Goal: Book appointment/travel/reservation

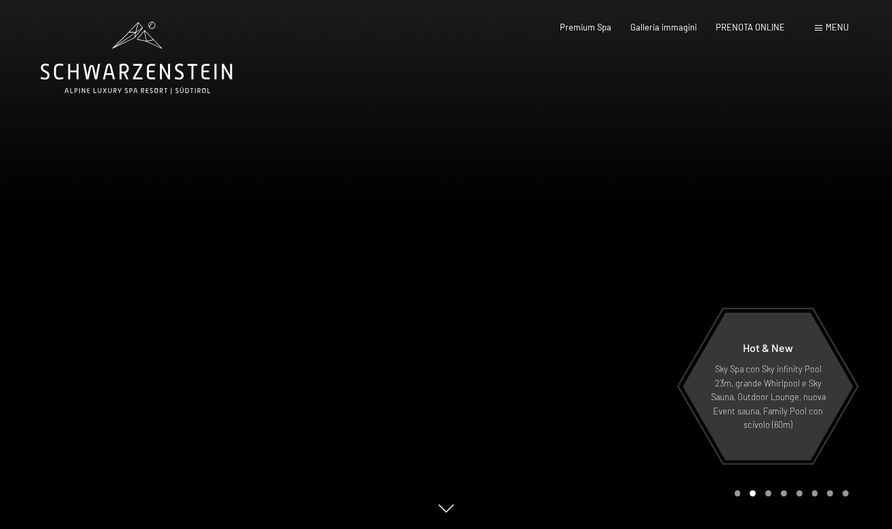
click at [545, 365] on div at bounding box center [669, 264] width 446 height 529
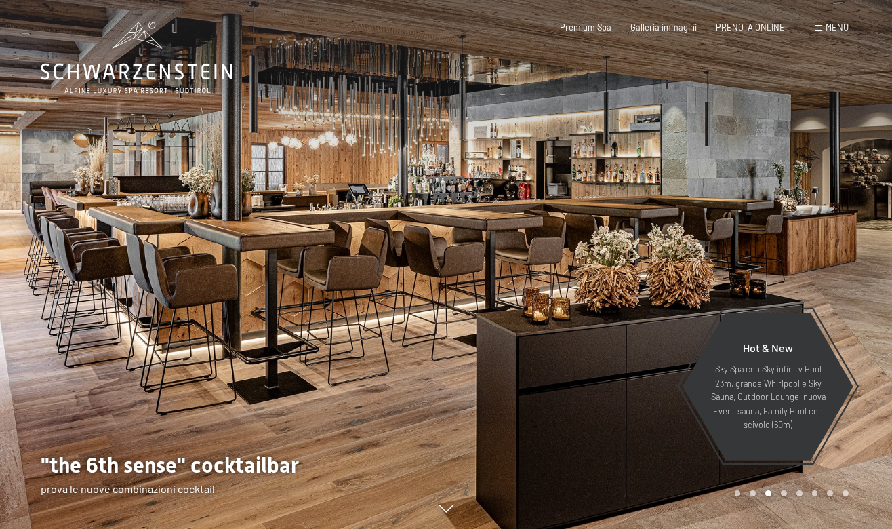
click at [849, 284] on div at bounding box center [669, 264] width 446 height 529
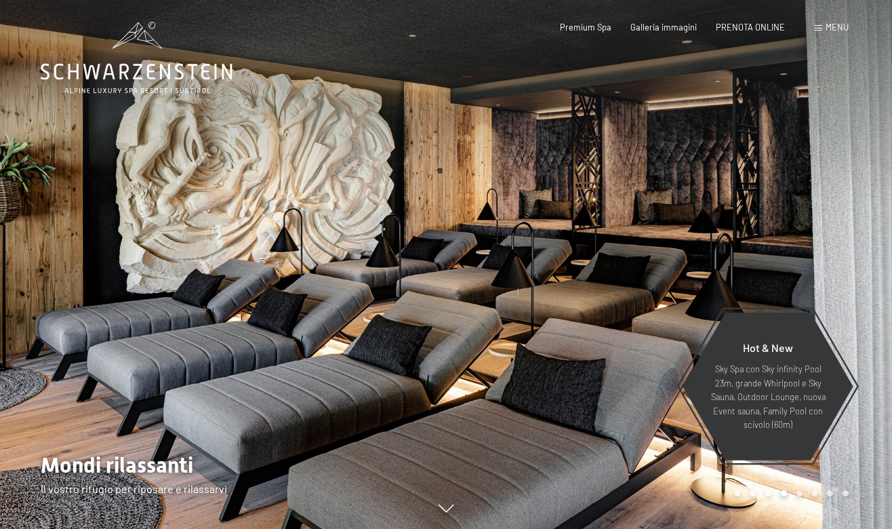
click at [849, 284] on div at bounding box center [669, 264] width 446 height 529
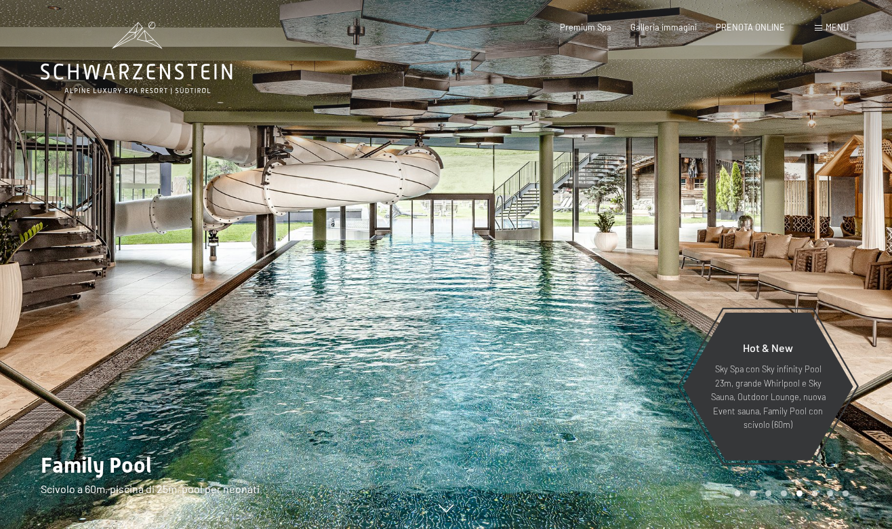
click at [849, 284] on div at bounding box center [669, 264] width 446 height 529
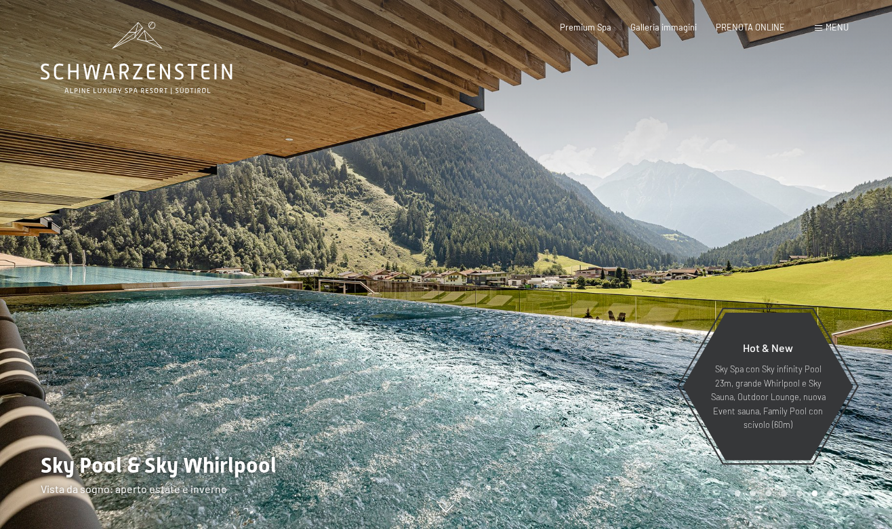
click at [849, 284] on div at bounding box center [669, 264] width 446 height 529
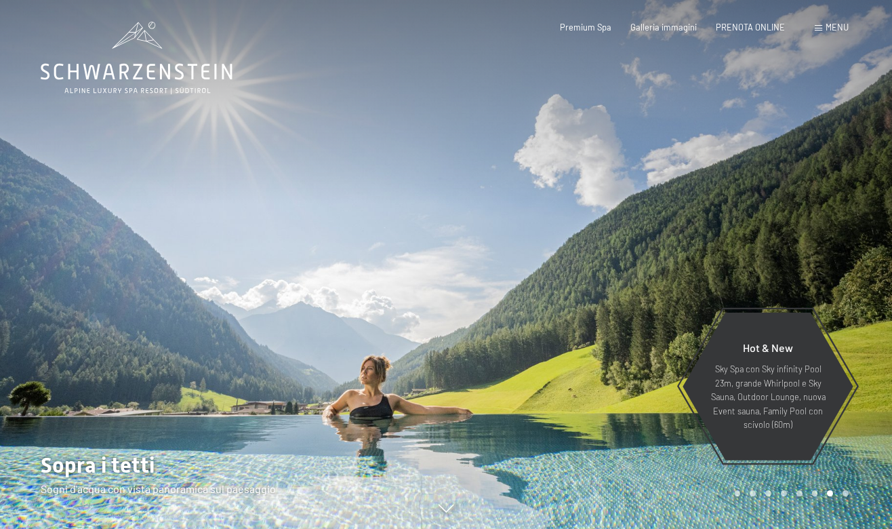
click at [849, 284] on div at bounding box center [669, 264] width 446 height 529
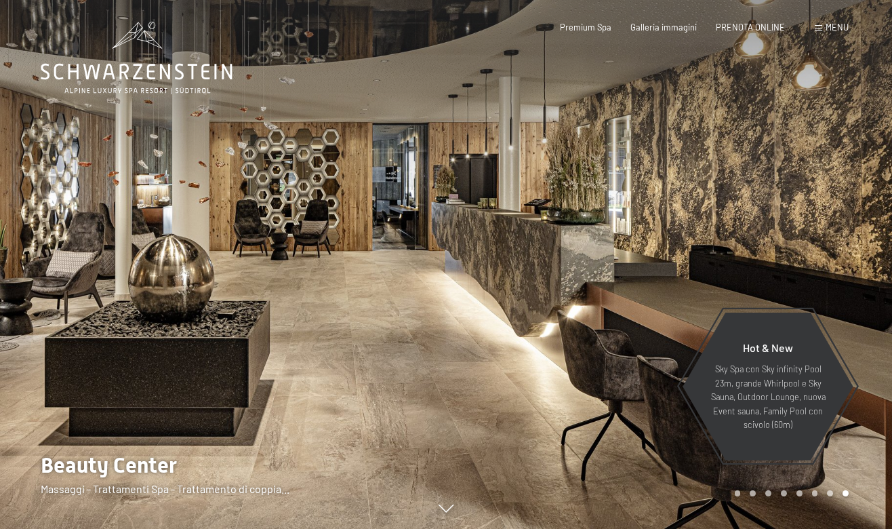
click at [849, 284] on div at bounding box center [669, 264] width 446 height 529
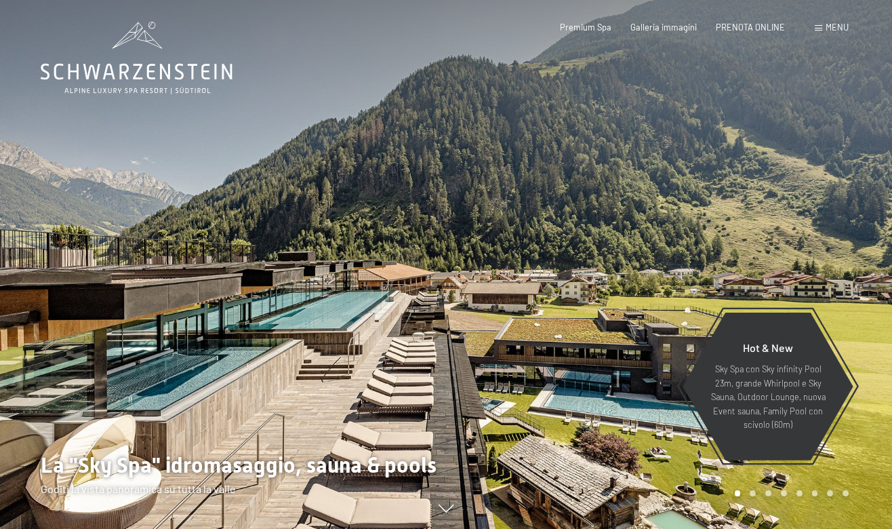
click at [849, 284] on div at bounding box center [669, 264] width 446 height 529
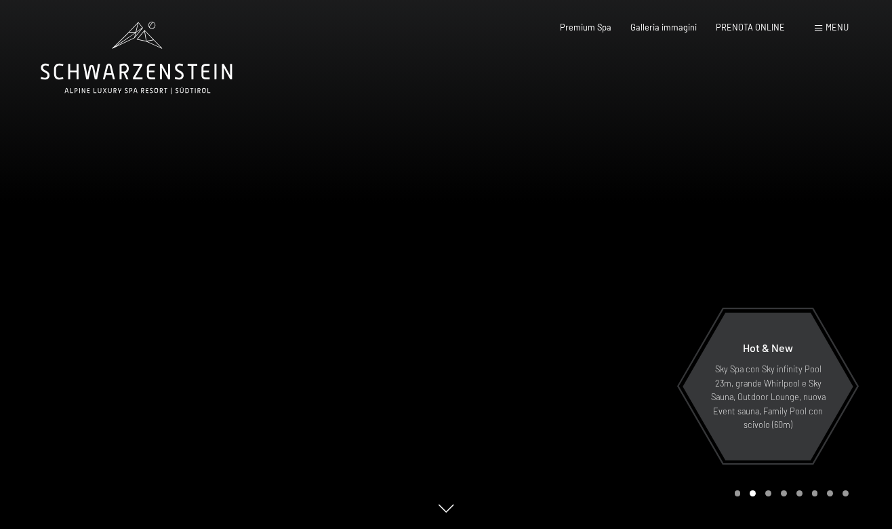
click at [849, 284] on div at bounding box center [669, 264] width 446 height 529
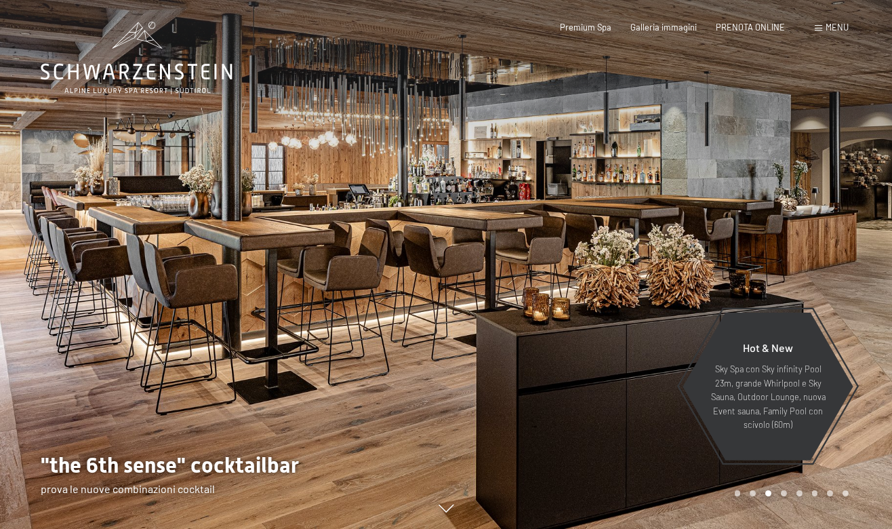
click at [849, 284] on div at bounding box center [669, 264] width 446 height 529
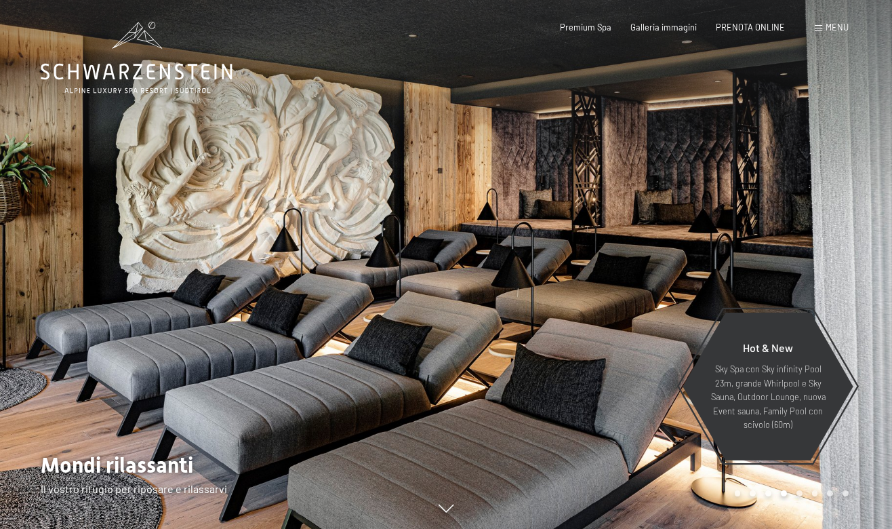
click at [849, 284] on div at bounding box center [669, 264] width 446 height 529
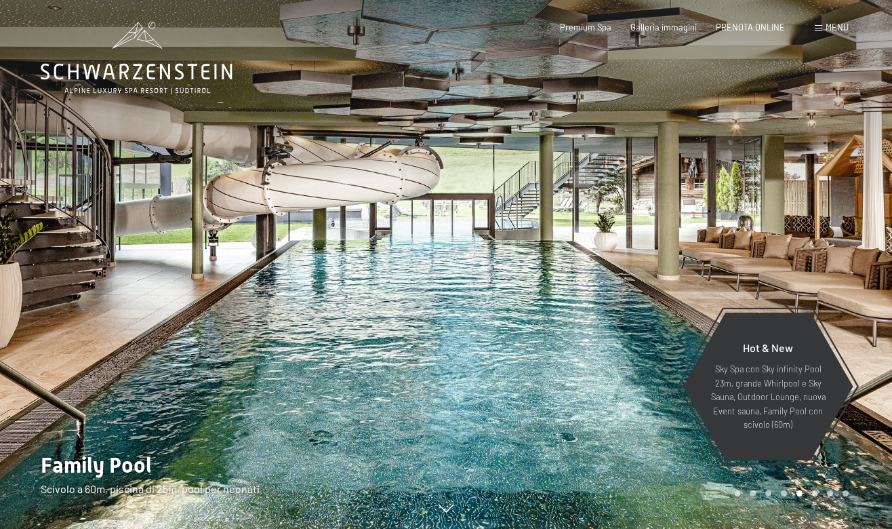
click at [849, 284] on div at bounding box center [669, 264] width 446 height 529
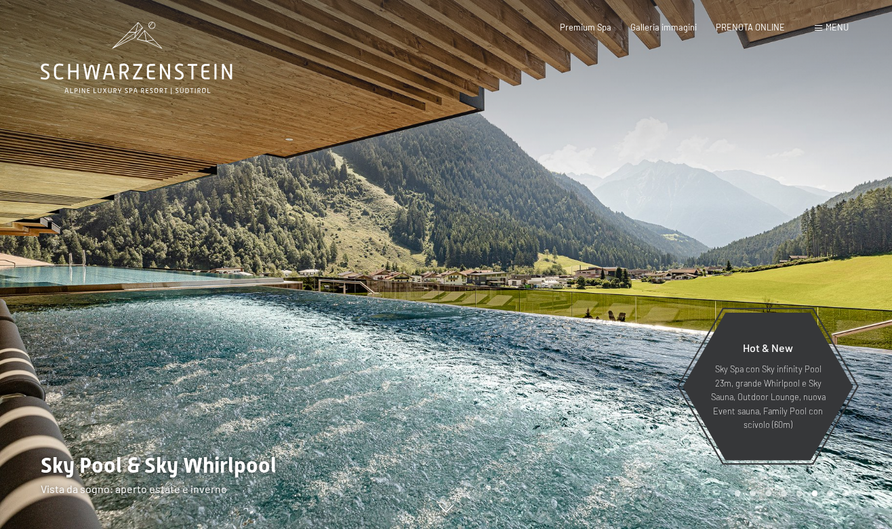
click at [849, 284] on div at bounding box center [669, 264] width 446 height 529
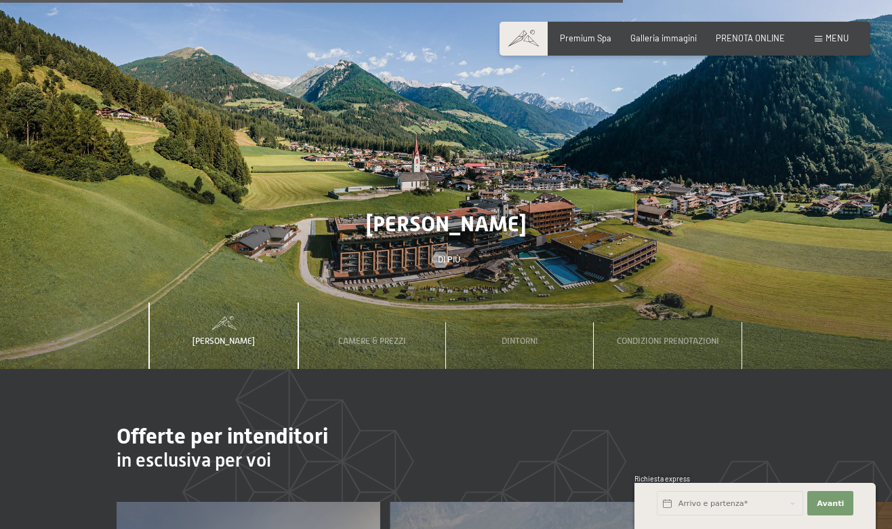
scroll to position [3533, 0]
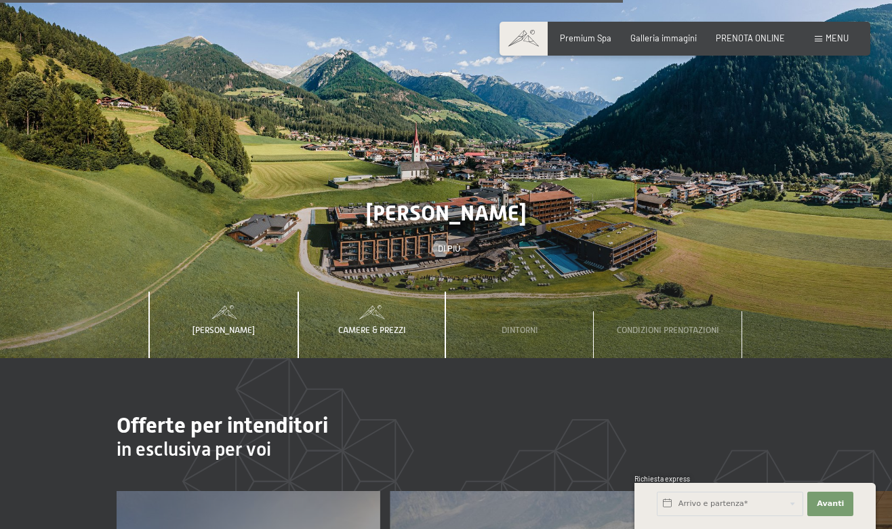
click at [377, 325] on span "Camere & Prezzi" at bounding box center [372, 330] width 68 height 10
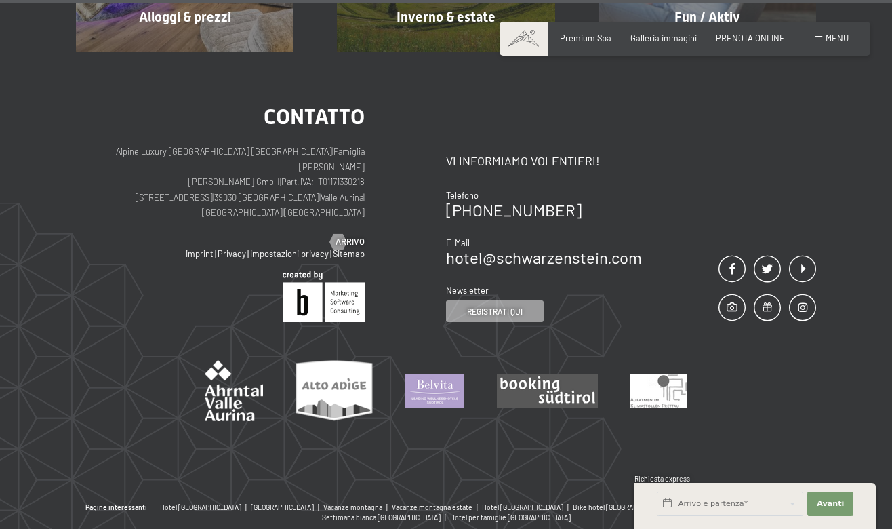
scroll to position [5117, 0]
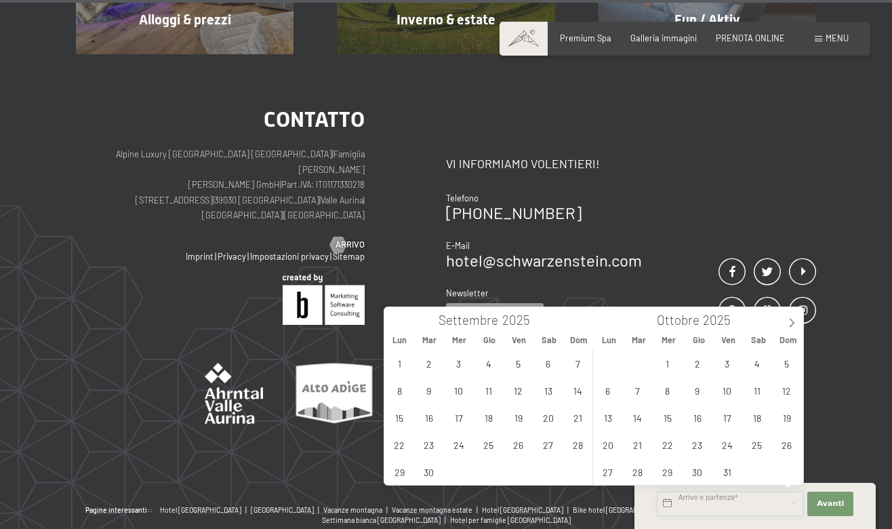
click at [685, 504] on input "text" at bounding box center [730, 503] width 146 height 24
click at [794, 320] on icon at bounding box center [791, 322] width 9 height 9
click at [755, 360] on span "1" at bounding box center [756, 363] width 26 height 26
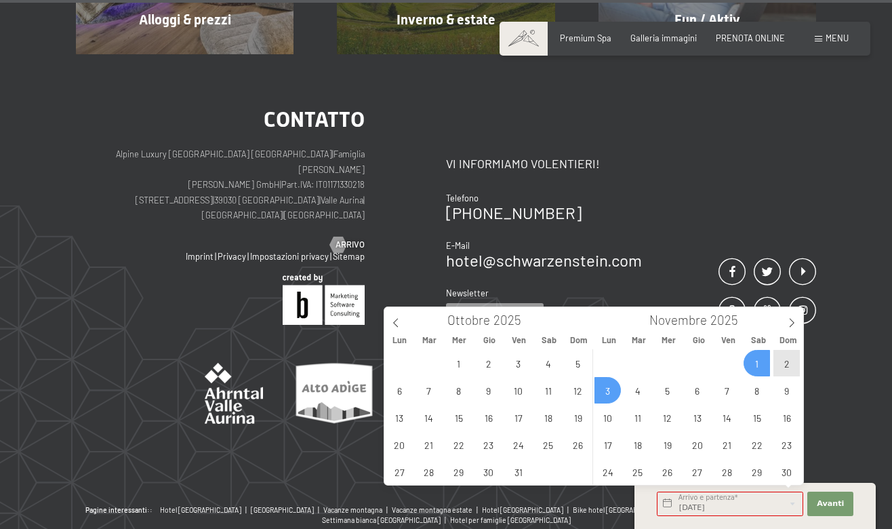
click at [609, 388] on span "3" at bounding box center [607, 390] width 26 height 26
type input "[DATE] - [DATE]"
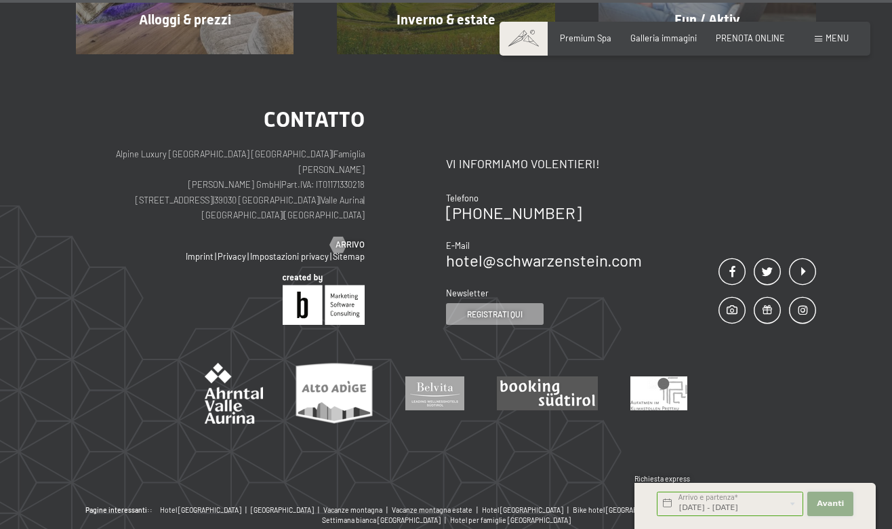
click at [834, 501] on span "Avanti" at bounding box center [830, 503] width 27 height 11
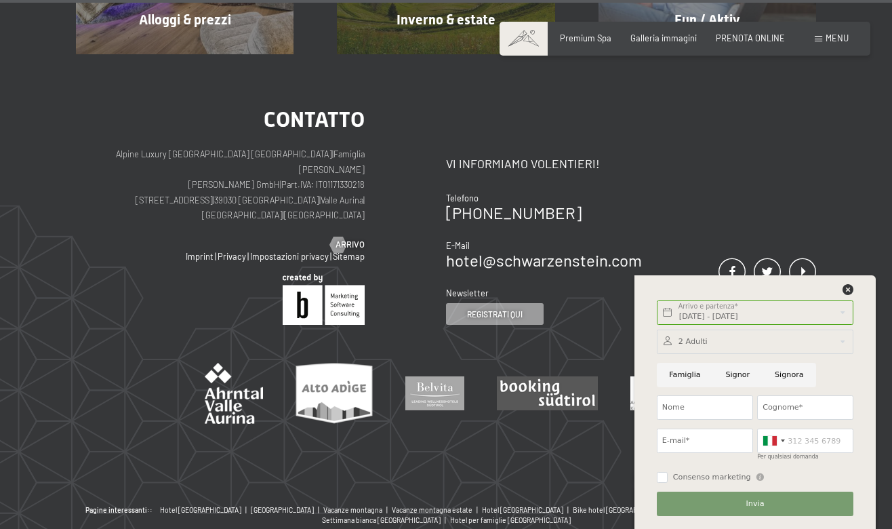
click at [718, 341] on div at bounding box center [755, 341] width 197 height 24
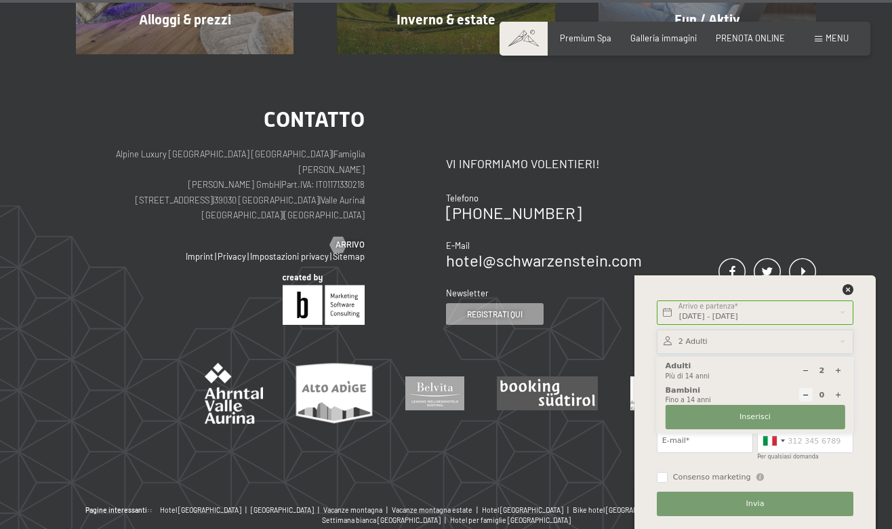
click at [838, 370] on icon at bounding box center [837, 370] width 7 height 7
type input "3"
click at [751, 419] on span "Inserisci" at bounding box center [754, 416] width 31 height 11
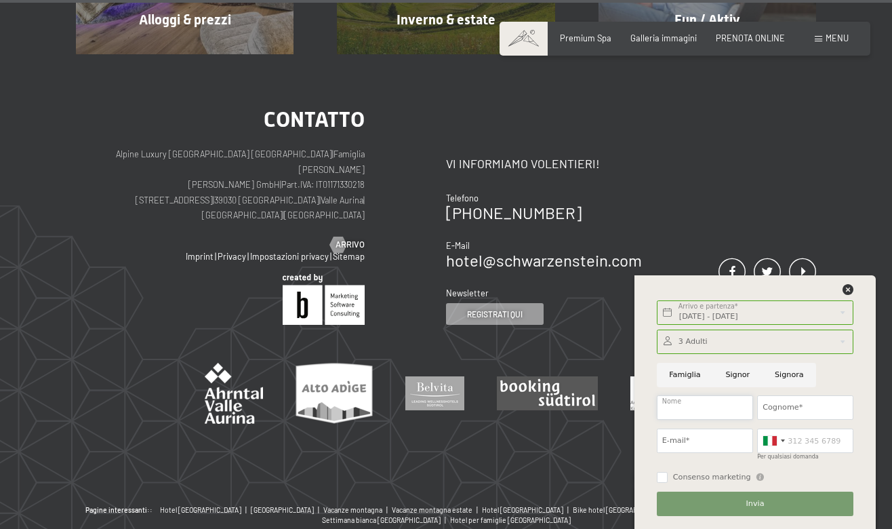
click at [744, 409] on input "Nome" at bounding box center [705, 407] width 96 height 24
type input "Castagnaro"
type input "[PERSON_NAME]"
click at [743, 443] on input "E-mail*" at bounding box center [705, 440] width 96 height 24
click at [737, 445] on input "E-mail*" at bounding box center [705, 440] width 96 height 24
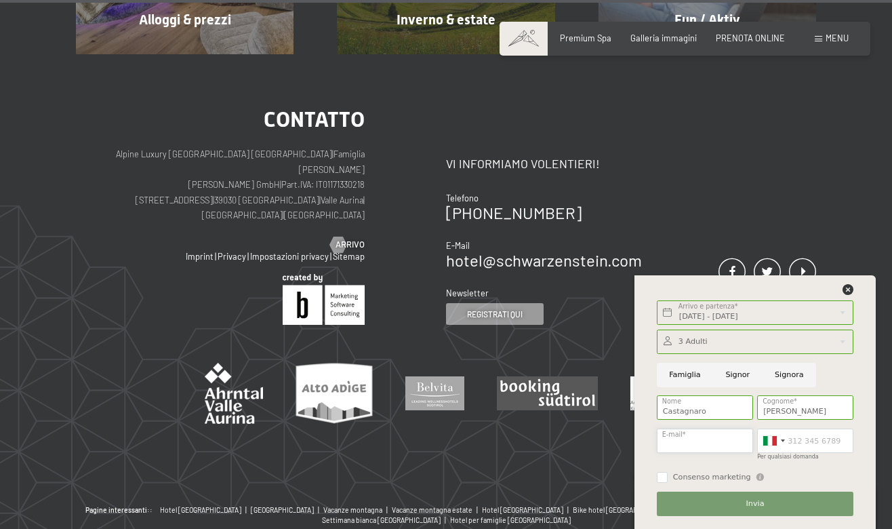
click at [741, 446] on input "E-mail*" at bounding box center [705, 440] width 96 height 24
click at [735, 443] on input "E-mail*" at bounding box center [705, 440] width 96 height 24
click at [735, 445] on input "p" at bounding box center [705, 440] width 96 height 24
type input "[EMAIL_ADDRESS][DOMAIN_NAME]"
click at [759, 500] on span "Invia" at bounding box center [755, 503] width 18 height 11
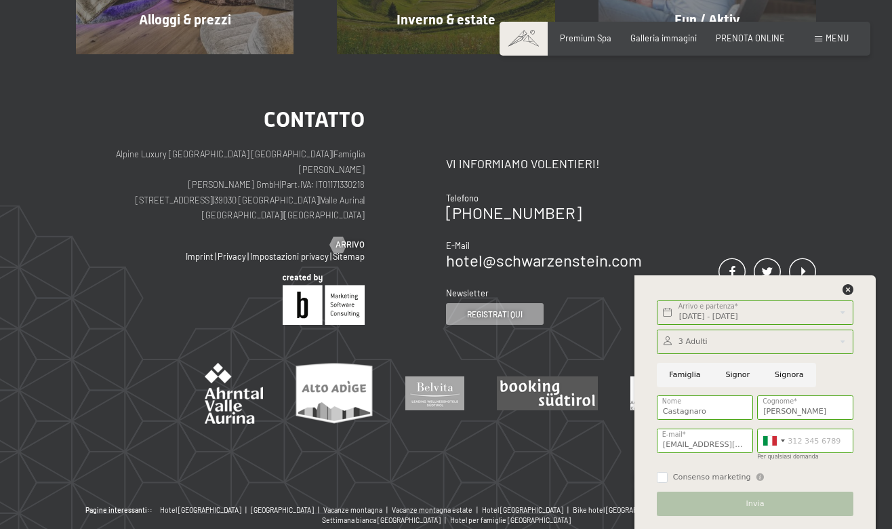
scroll to position [0, 0]
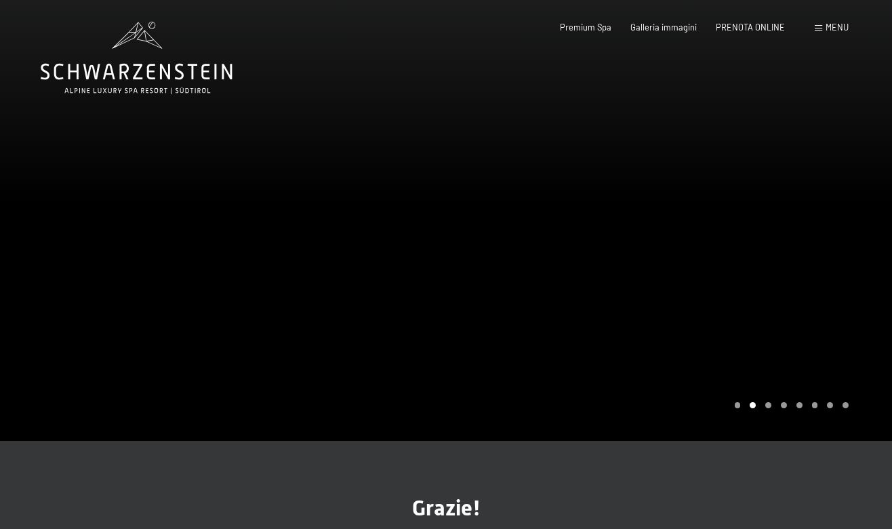
click at [768, 409] on div at bounding box center [669, 220] width 446 height 440
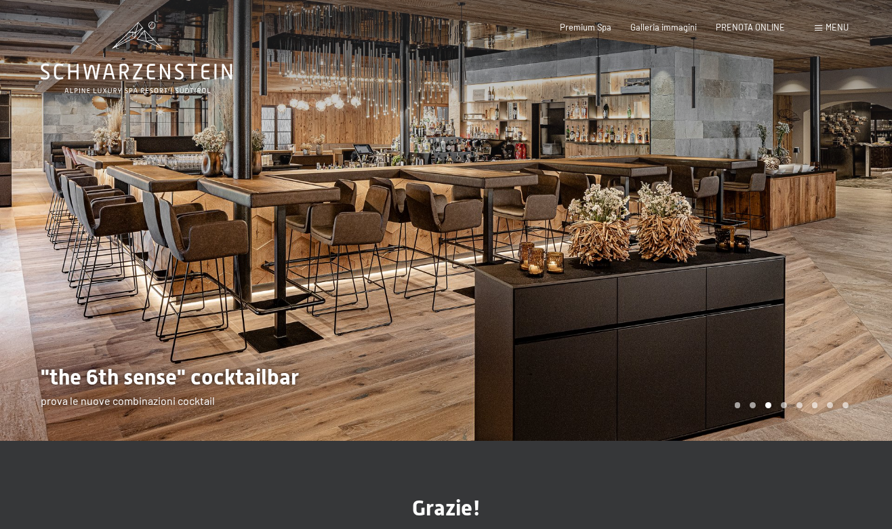
click at [786, 398] on div at bounding box center [669, 220] width 446 height 440
